Goal: Book appointment/travel/reservation

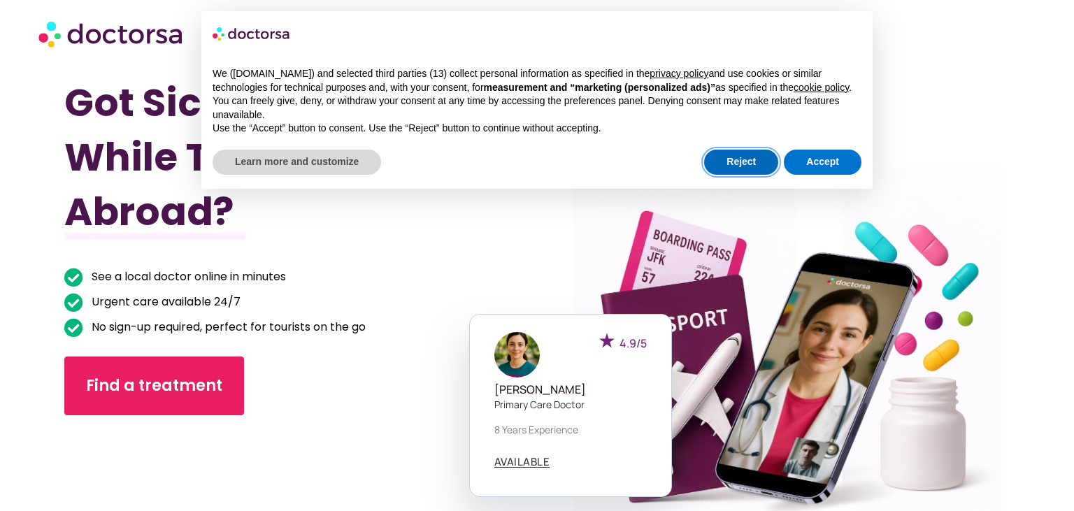
click at [754, 169] on button "Reject" at bounding box center [741, 162] width 74 height 25
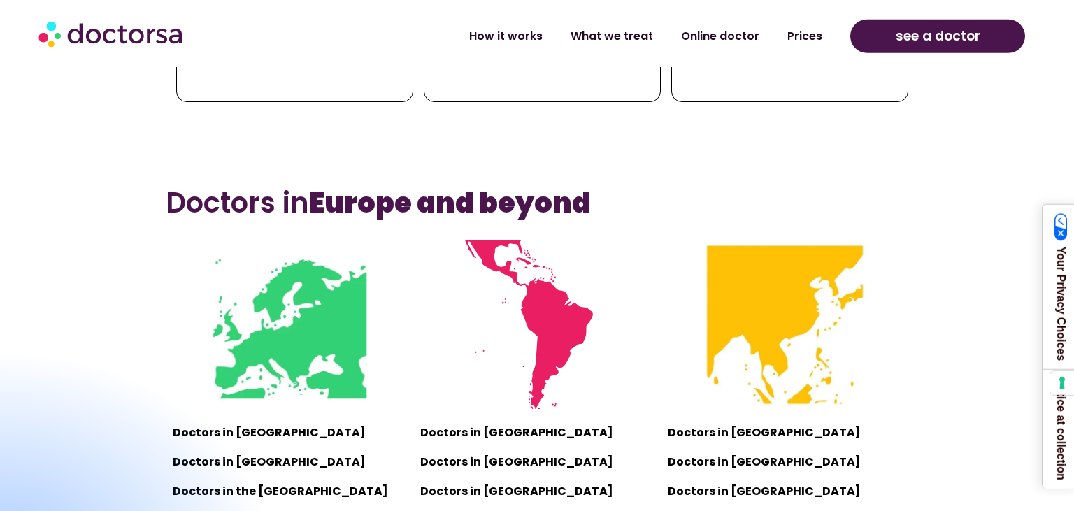
scroll to position [798, 0]
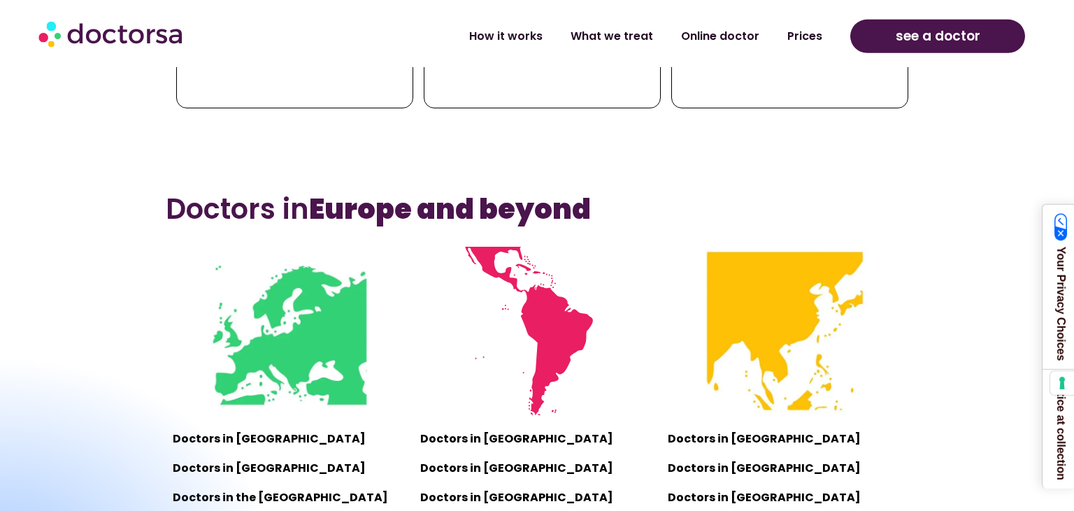
click at [289, 366] on img at bounding box center [289, 331] width 169 height 169
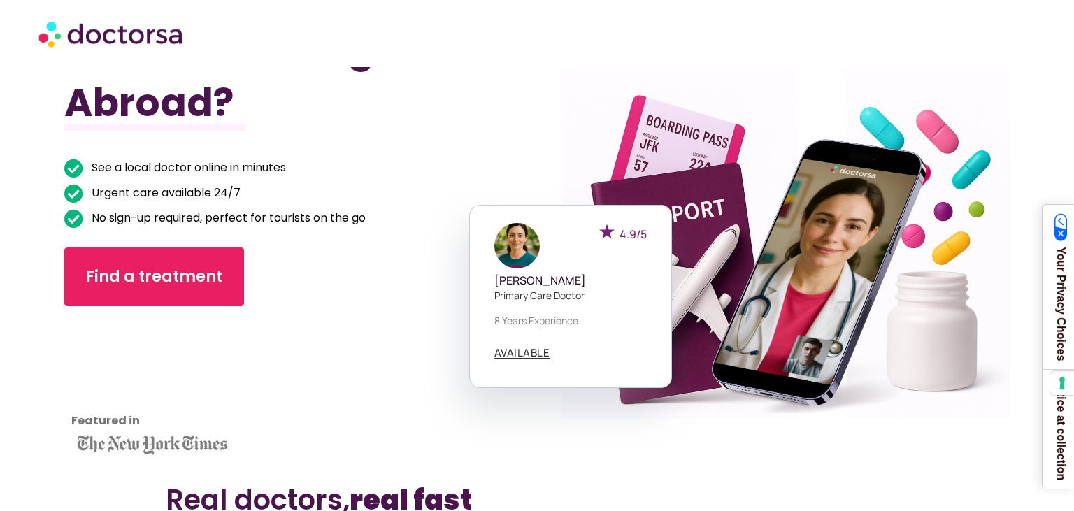
scroll to position [112, 0]
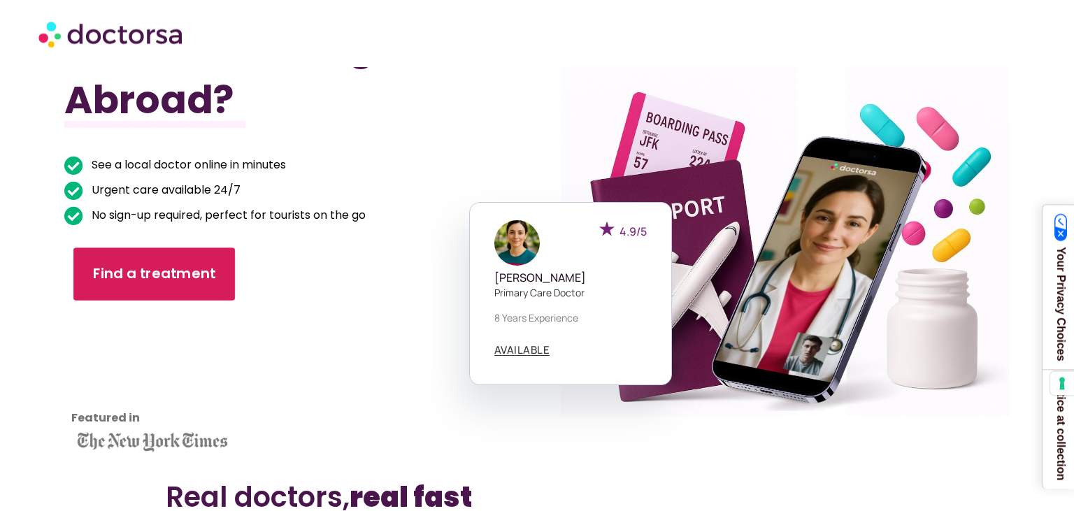
click at [211, 285] on link "Find a treatment" at bounding box center [154, 274] width 162 height 53
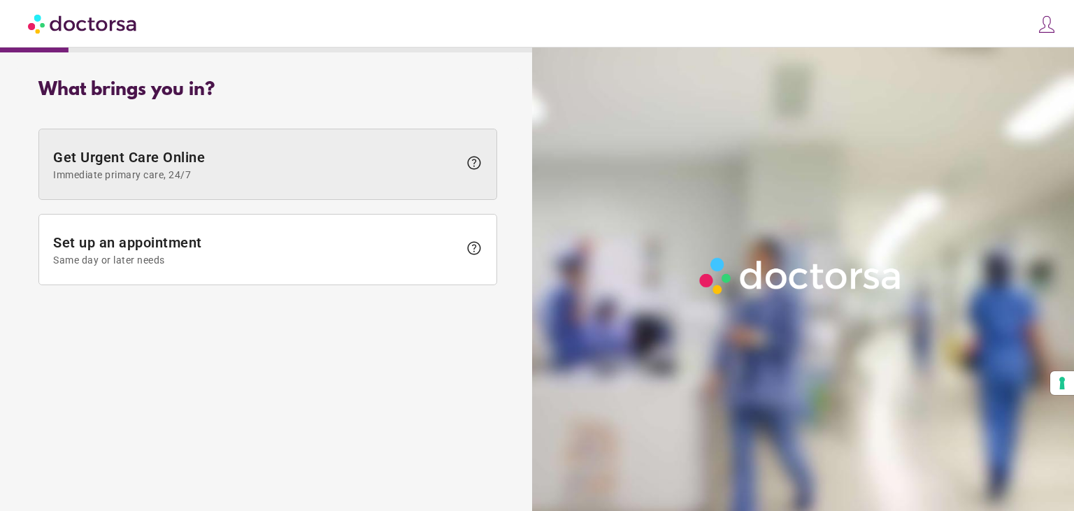
click at [308, 175] on span "Immediate primary care, 24/7" at bounding box center [256, 174] width 406 height 11
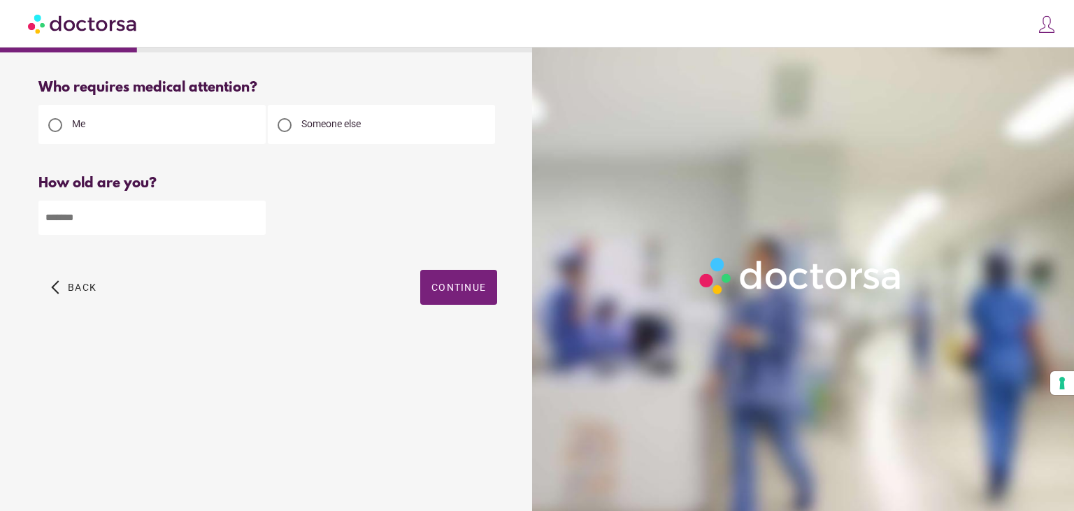
click at [201, 233] on input "number" at bounding box center [151, 218] width 227 height 34
type input "*"
click at [256, 220] on input "*" at bounding box center [151, 218] width 227 height 34
type input "**"
click at [446, 279] on span "button" at bounding box center [458, 287] width 77 height 35
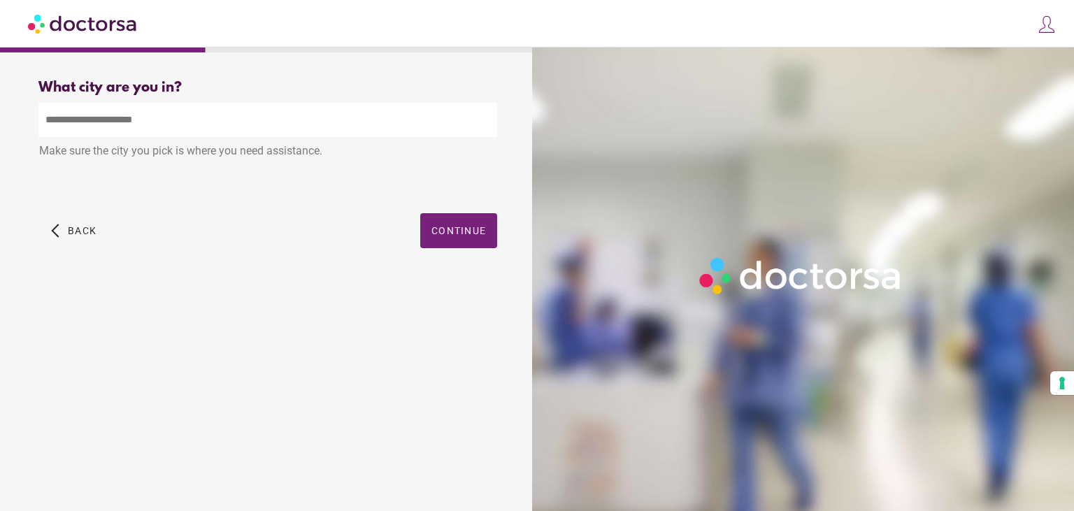
click at [203, 124] on input "text" at bounding box center [267, 120] width 459 height 34
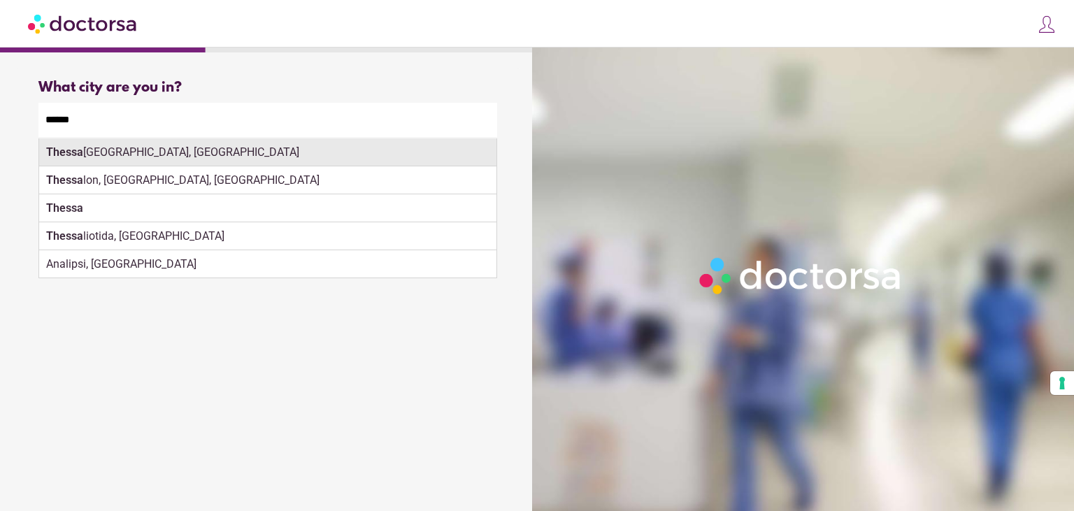
click at [84, 144] on div "Thessa [GEOGRAPHIC_DATA], [GEOGRAPHIC_DATA]" at bounding box center [267, 152] width 457 height 28
type input "**********"
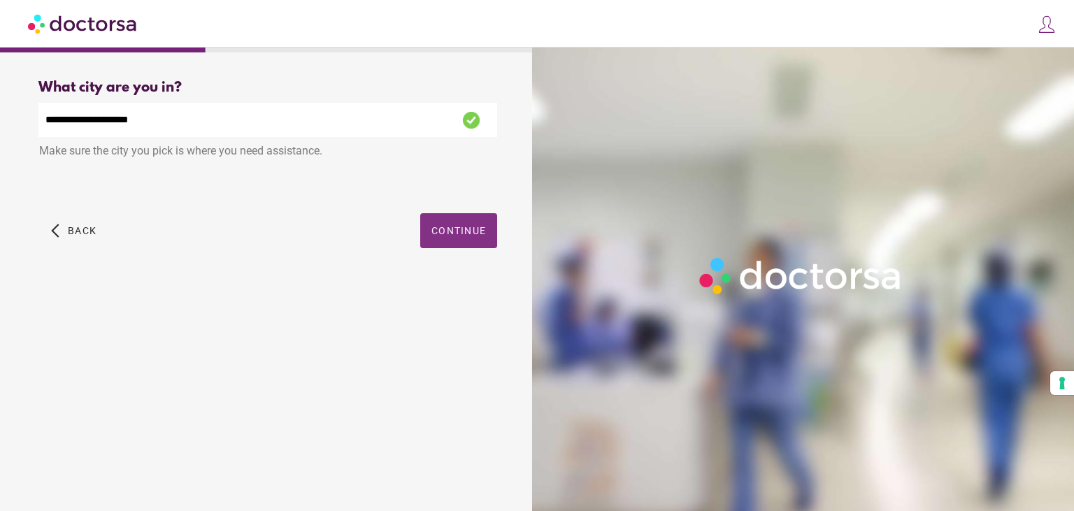
click at [451, 236] on span "Continue" at bounding box center [458, 230] width 55 height 11
